Goal: Download file/media

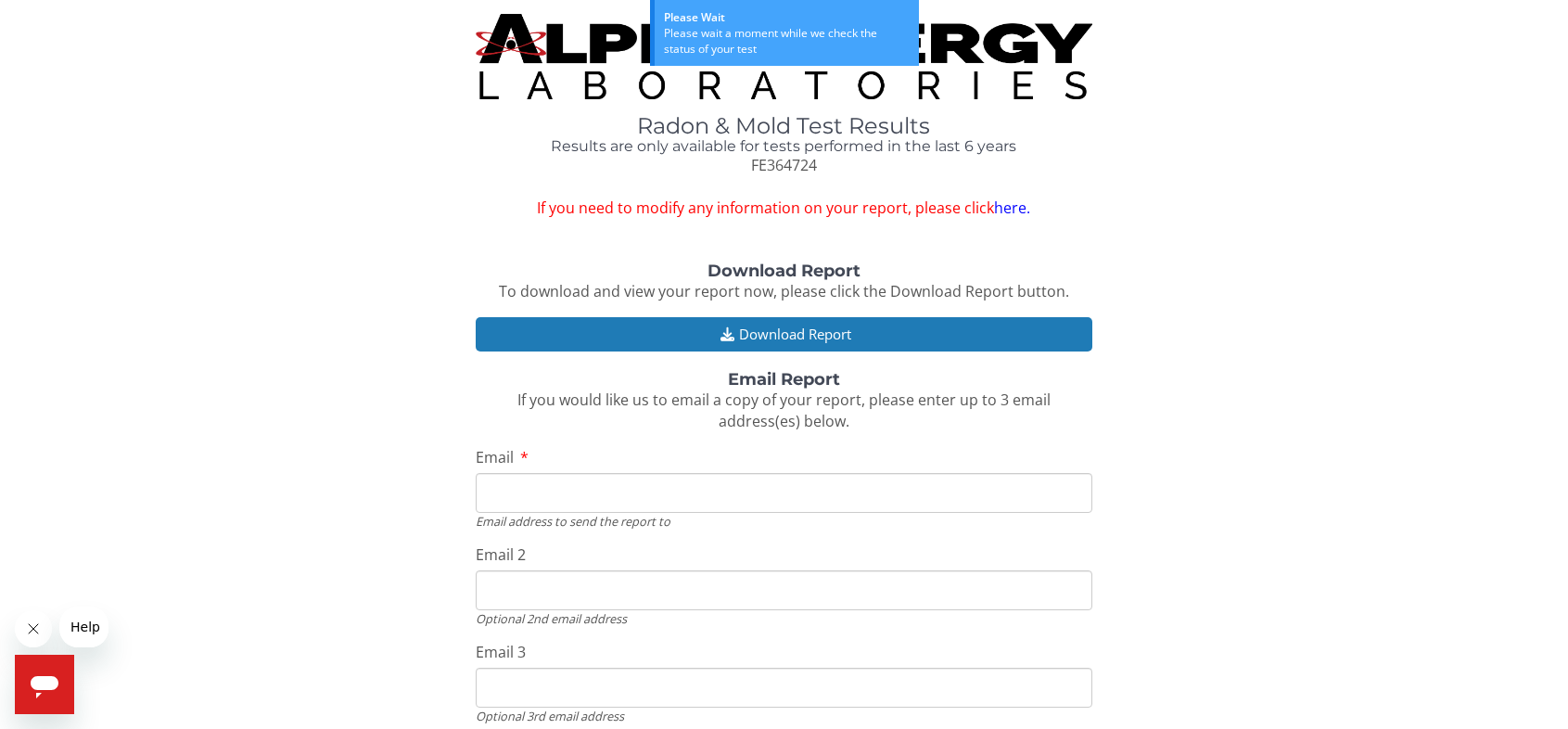
click at [593, 500] on input "Email" at bounding box center [783, 493] width 615 height 40
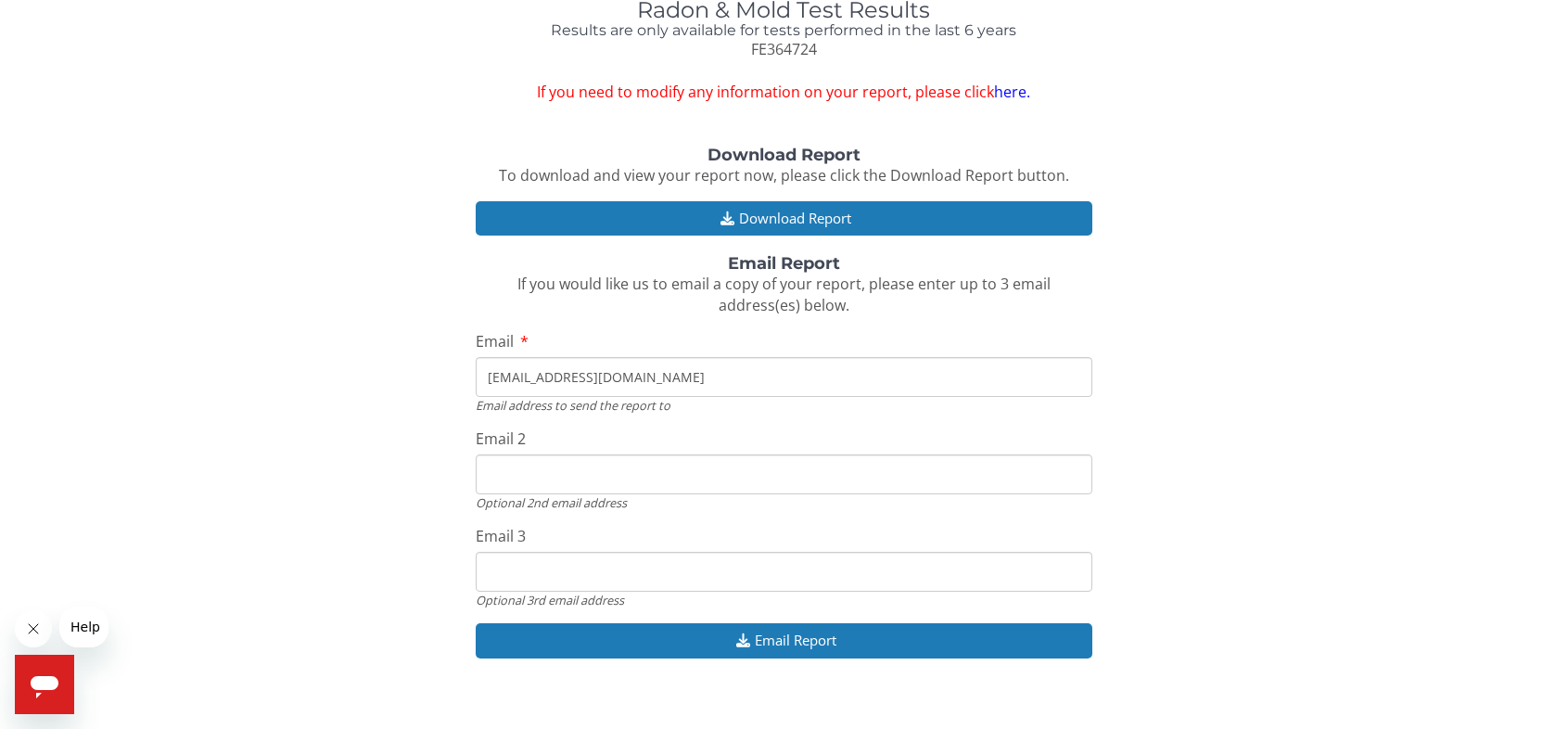
scroll to position [137, 0]
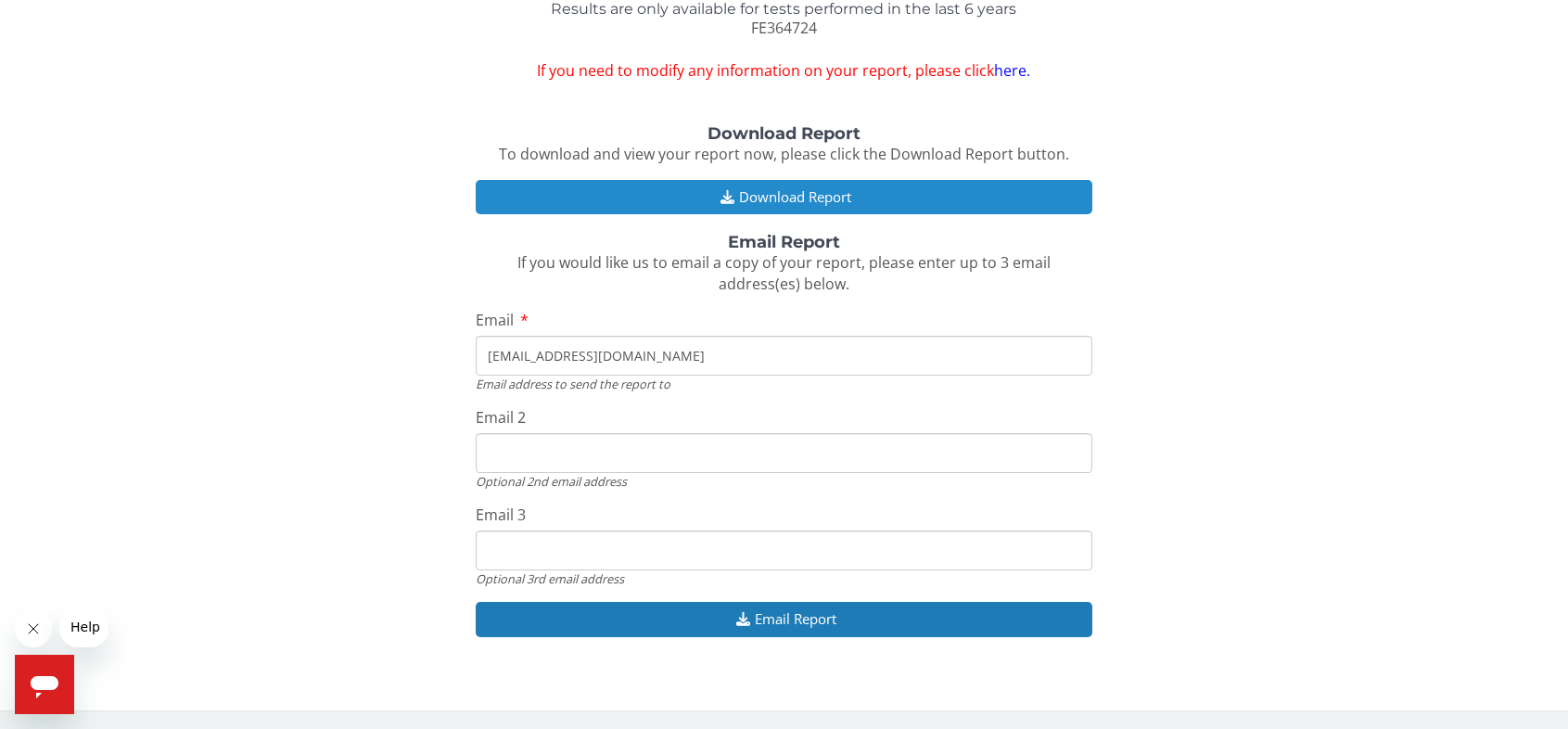
type input "[EMAIL_ADDRESS][DOMAIN_NAME]"
click at [774, 191] on button "Download Report" at bounding box center [783, 197] width 615 height 35
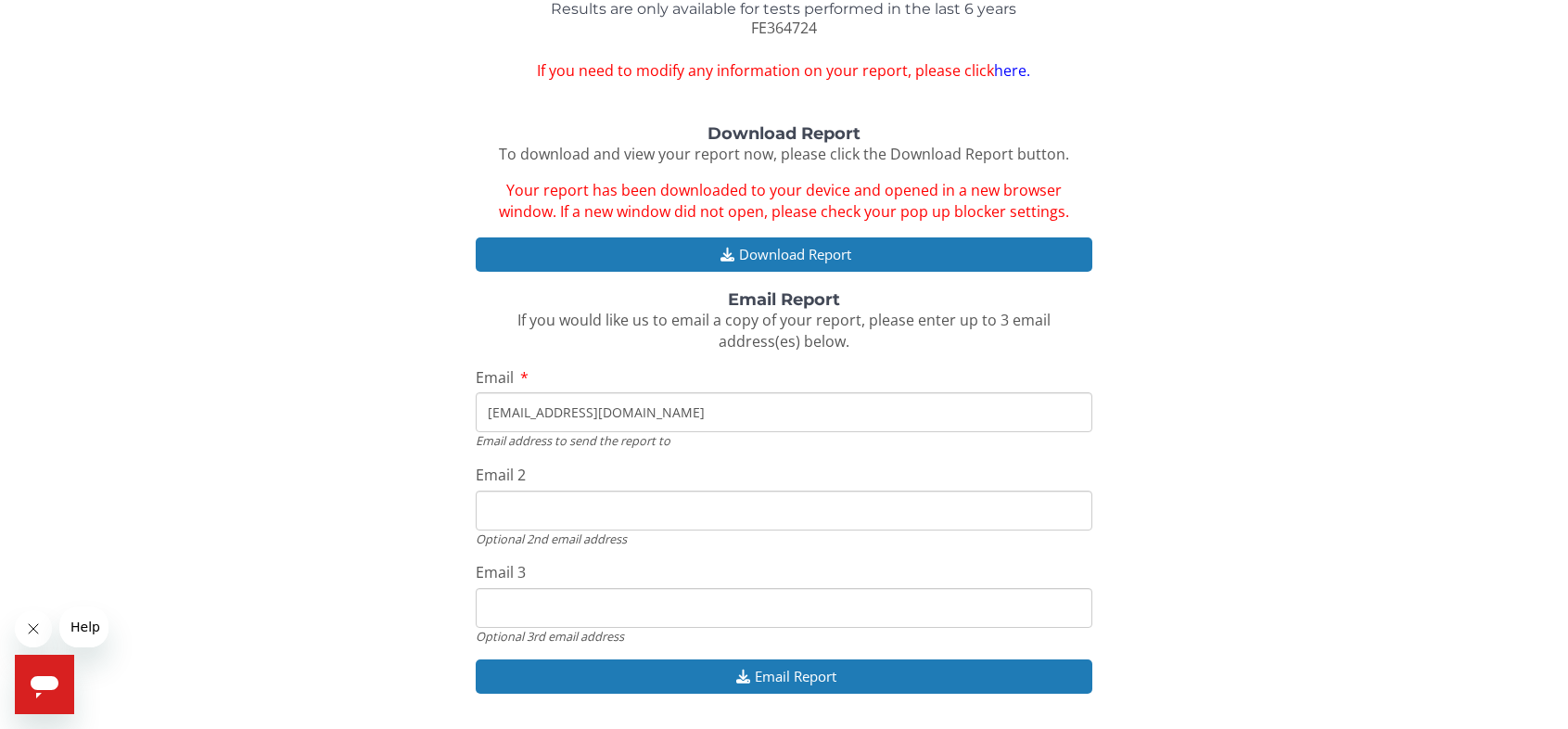
click at [614, 519] on input "Email 2" at bounding box center [783, 511] width 615 height 40
type input "[EMAIL_ADDRESS][DOMAIN_NAME]"
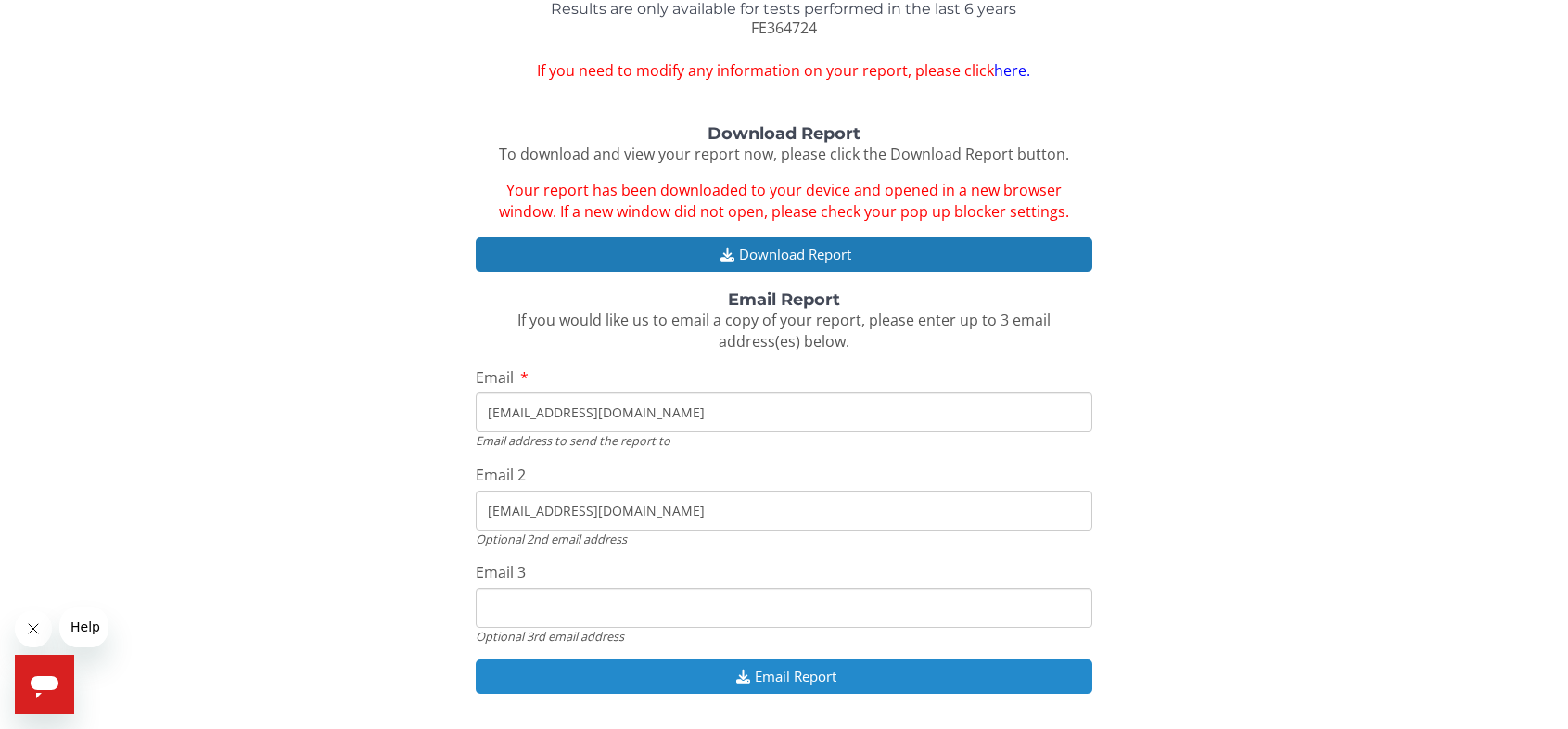
click at [795, 680] on button "Email Report" at bounding box center [783, 677] width 615 height 35
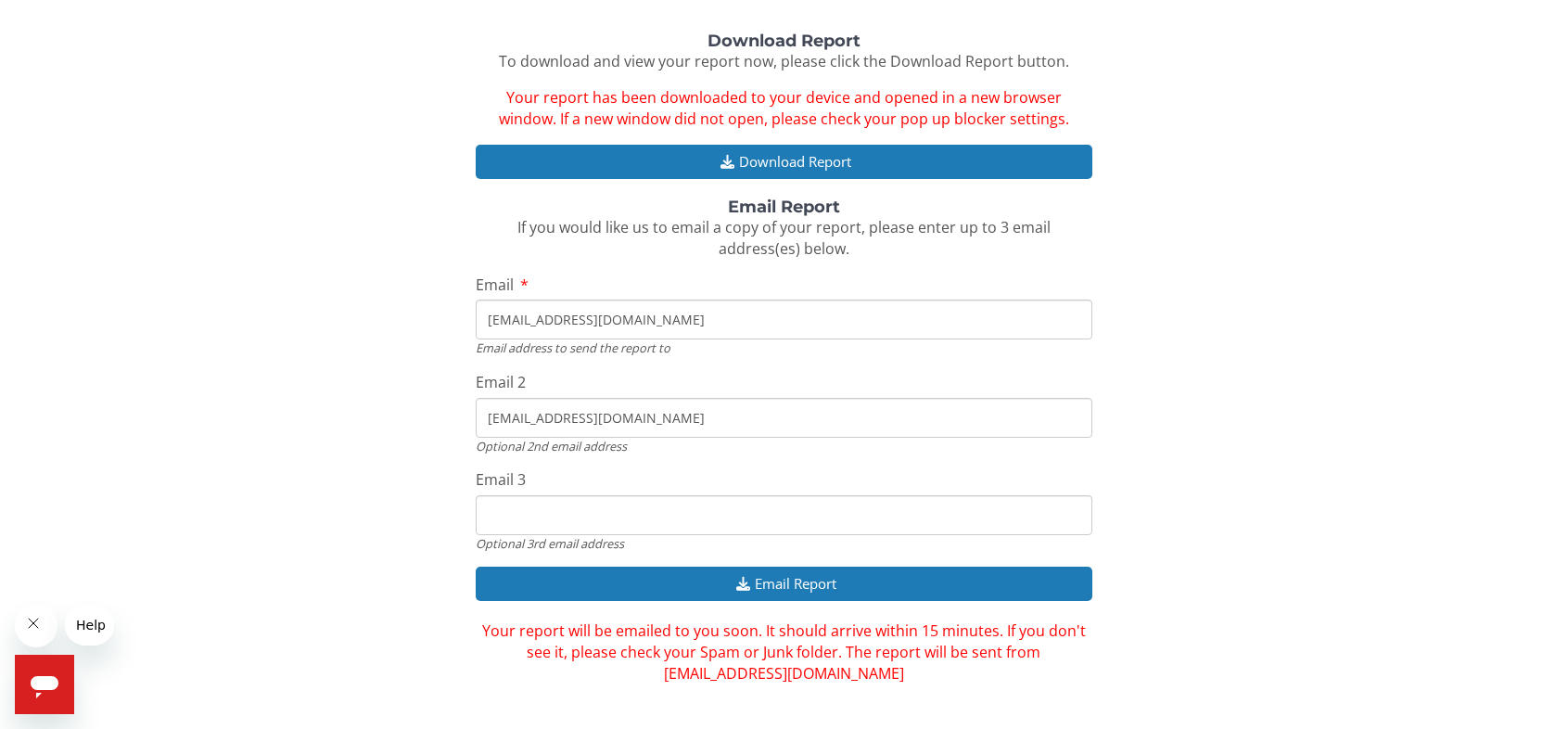
scroll to position [0, 0]
